Goal: Task Accomplishment & Management: Manage account settings

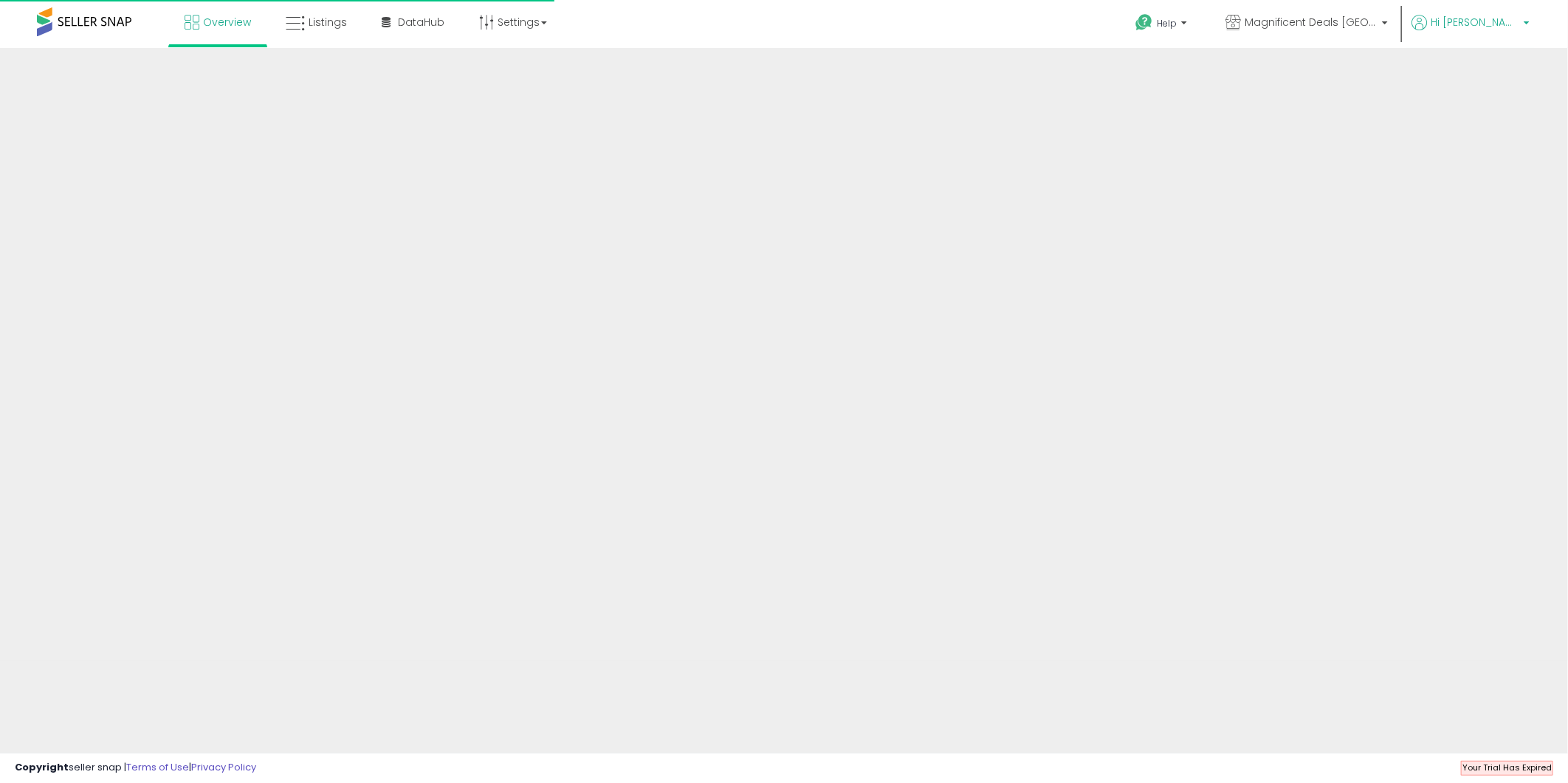
click at [1427, 25] on icon at bounding box center [1419, 22] width 15 height 15
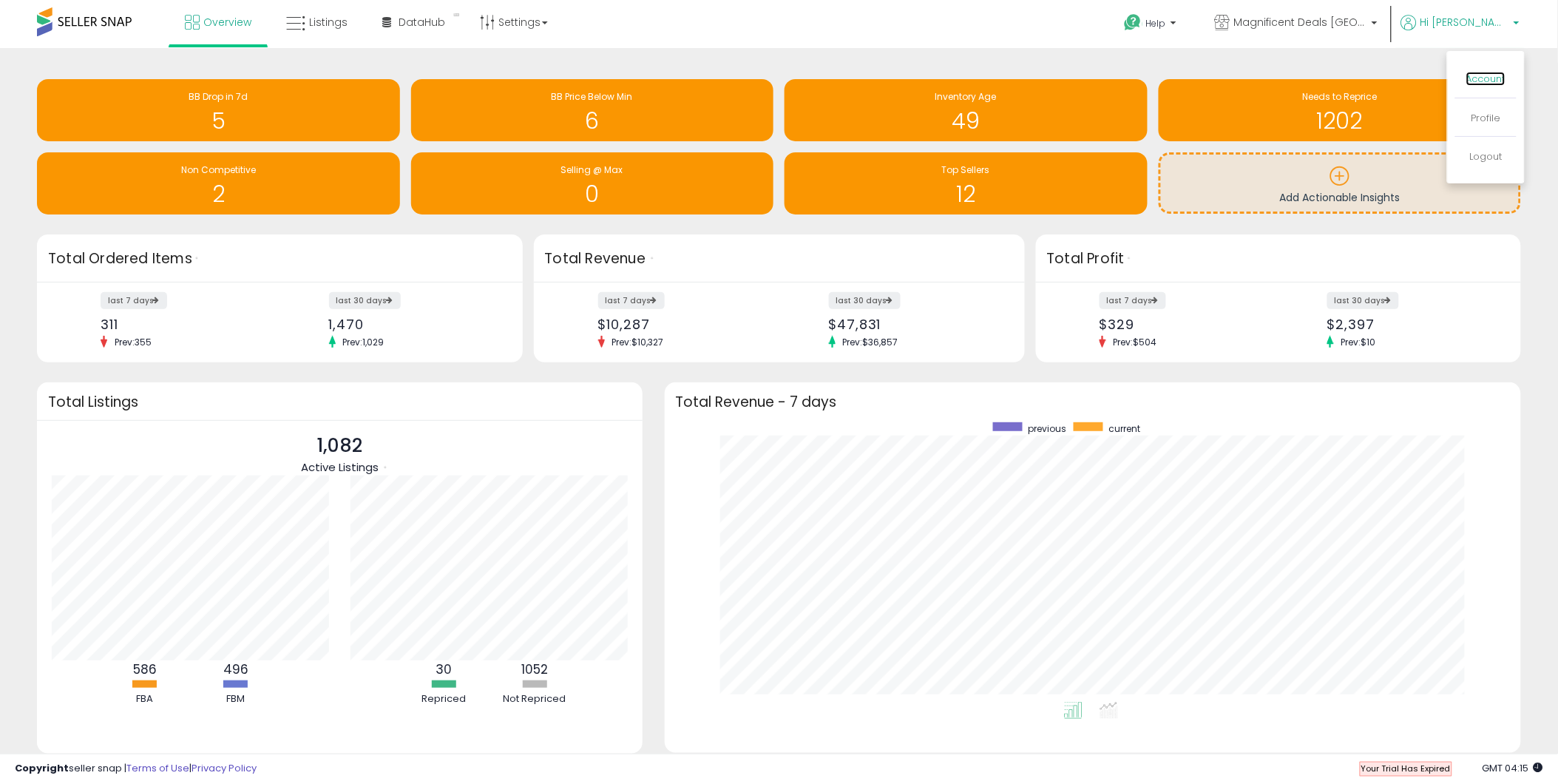
click at [1483, 83] on link "Account" at bounding box center [1486, 78] width 39 height 14
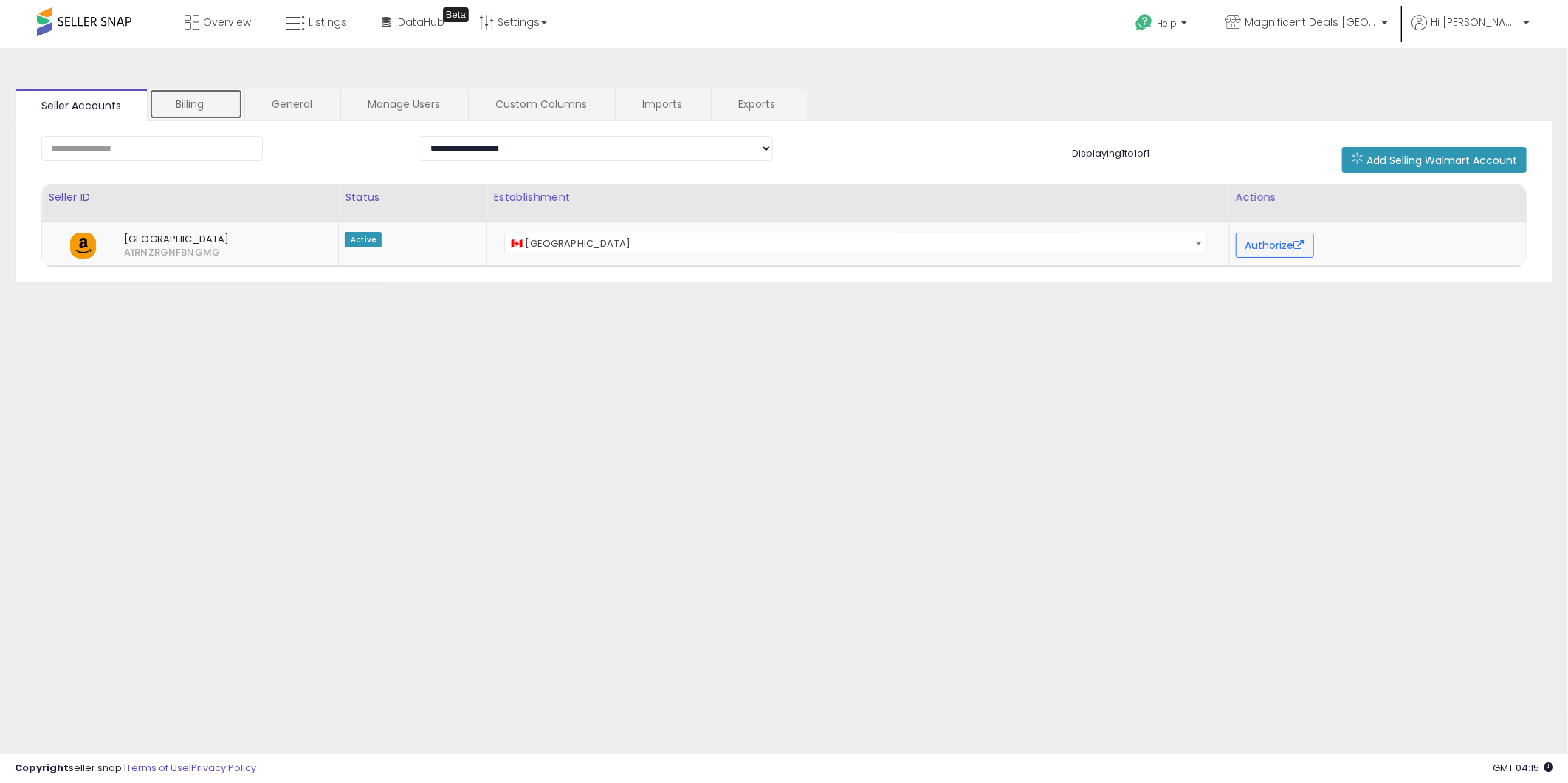
click at [216, 109] on link "Billing" at bounding box center [196, 104] width 94 height 31
